Goal: Transaction & Acquisition: Purchase product/service

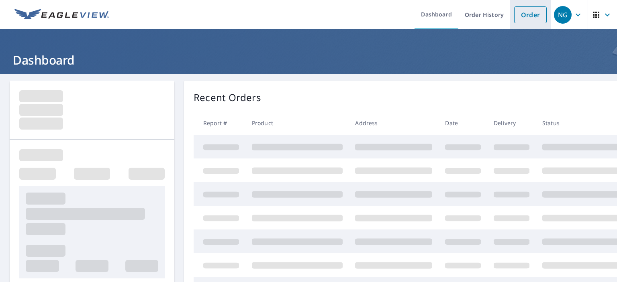
click at [526, 14] on link "Order" at bounding box center [530, 14] width 33 height 17
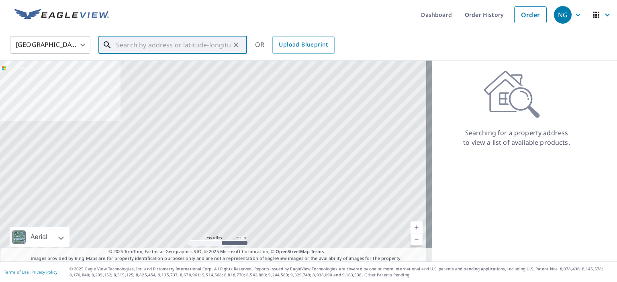
click at [166, 46] on input "text" at bounding box center [173, 45] width 114 height 22
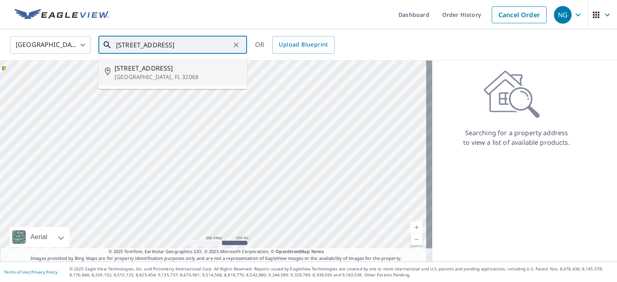
click at [158, 67] on span "[STREET_ADDRESS]" at bounding box center [177, 68] width 126 height 10
type input "[STREET_ADDRESS]"
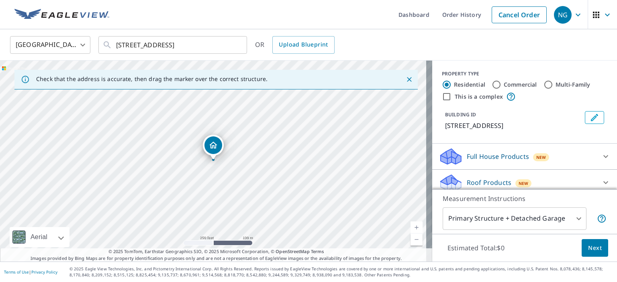
click at [517, 211] on body "NG NG Dashboard Order History Cancel Order NG [GEOGRAPHIC_DATA] US ​ [STREET_AD…" at bounding box center [308, 141] width 617 height 282
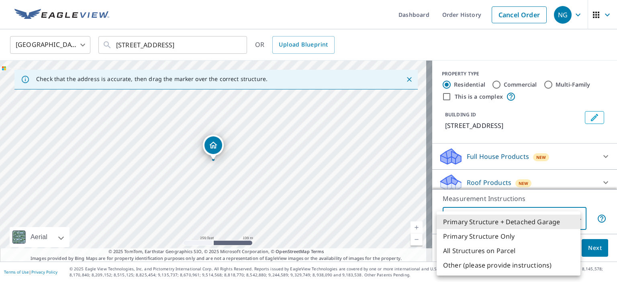
click at [505, 237] on li "Primary Structure Only" at bounding box center [508, 236] width 144 height 14
type input "2"
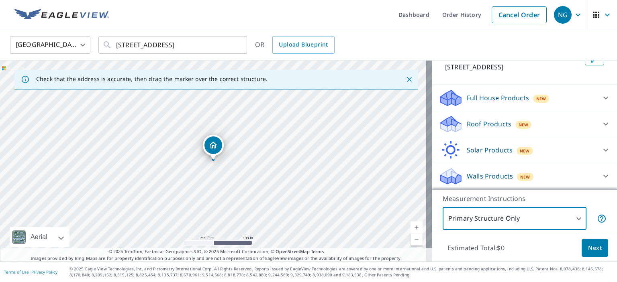
click at [487, 128] on p "Roof Products" at bounding box center [488, 124] width 45 height 10
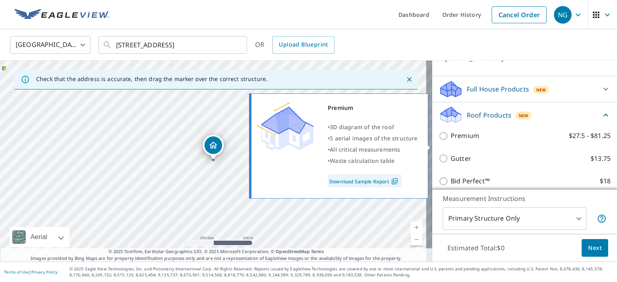
click at [467, 141] on p "Premium" at bounding box center [464, 136] width 29 height 10
click at [450, 141] on input "Premium $27.5 - $81.25" at bounding box center [444, 136] width 12 height 10
checkbox input "true"
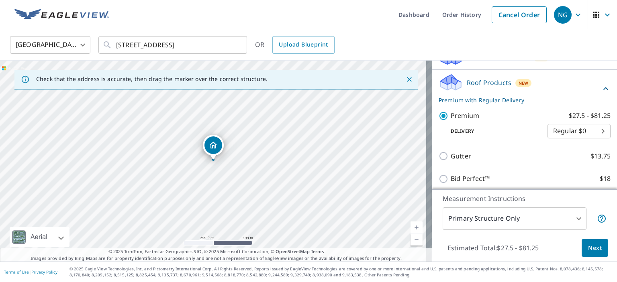
scroll to position [165, 0]
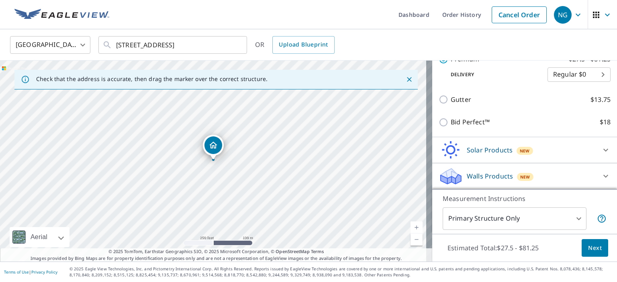
click at [588, 251] on span "Next" at bounding box center [595, 248] width 14 height 10
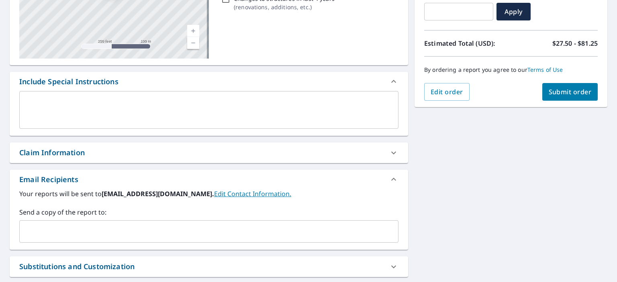
scroll to position [161, 0]
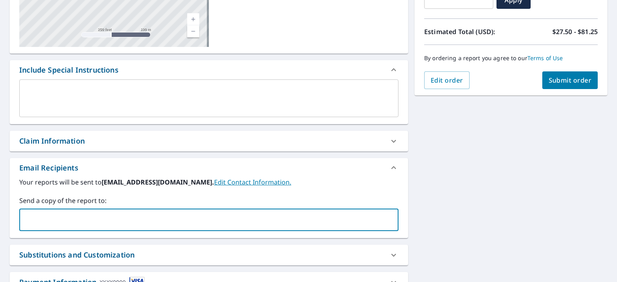
click at [64, 213] on input "text" at bounding box center [203, 219] width 360 height 15
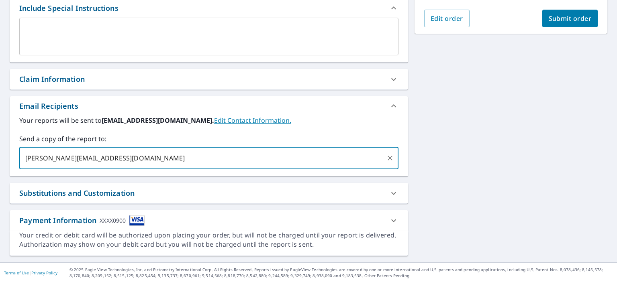
type input "[PERSON_NAME][EMAIL_ADDRESS][DOMAIN_NAME]"
click at [87, 197] on div "Substitutions and Customization" at bounding box center [76, 193] width 115 height 11
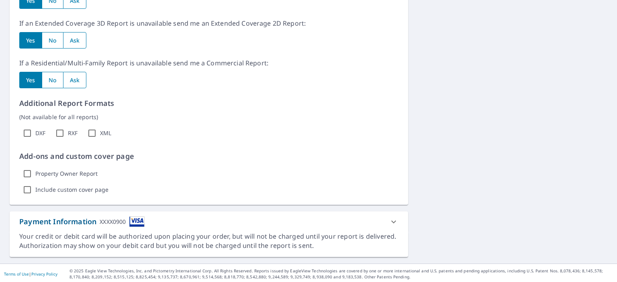
scroll to position [467, 0]
click at [91, 124] on input "XML" at bounding box center [92, 132] width 16 height 16
checkbox input "true"
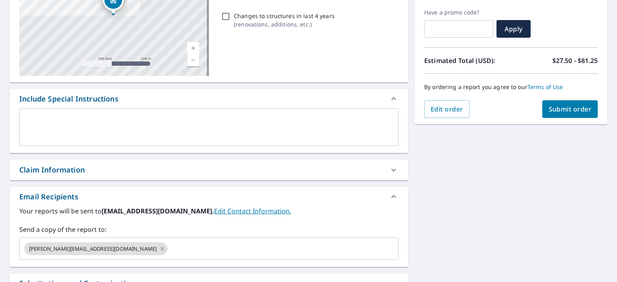
scroll to position [40, 0]
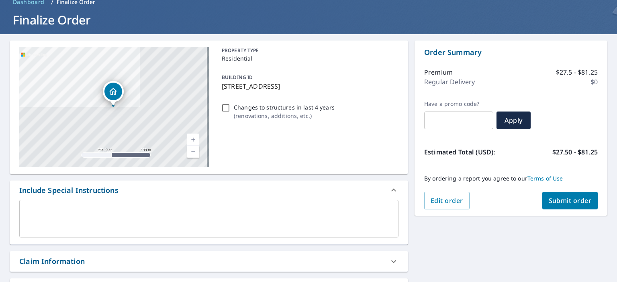
click at [549, 199] on span "Submit order" at bounding box center [569, 200] width 43 height 9
